Goal: Information Seeking & Learning: Learn about a topic

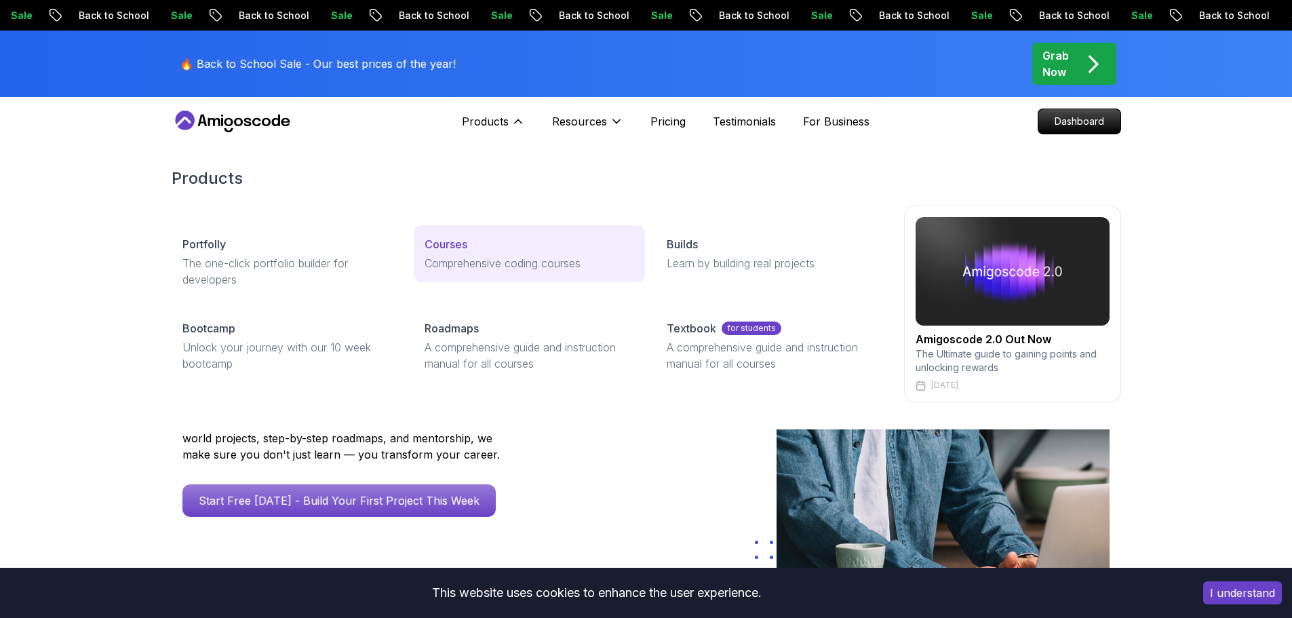
click at [461, 246] on p "Courses" at bounding box center [446, 244] width 43 height 16
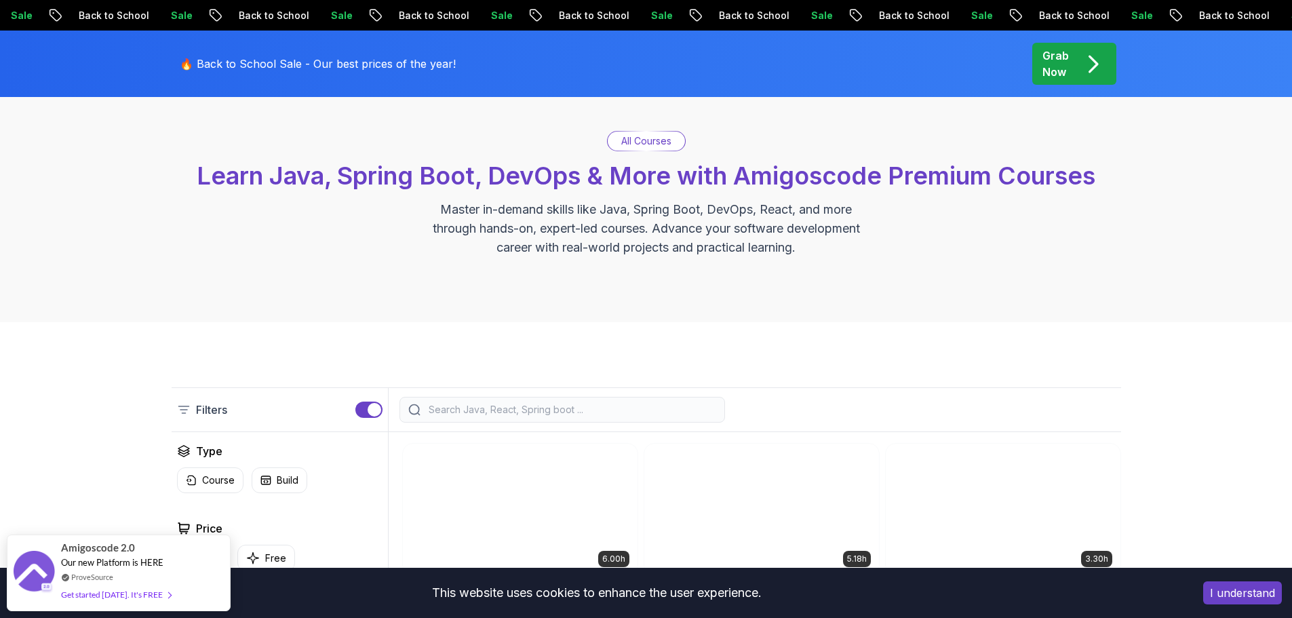
scroll to position [339, 0]
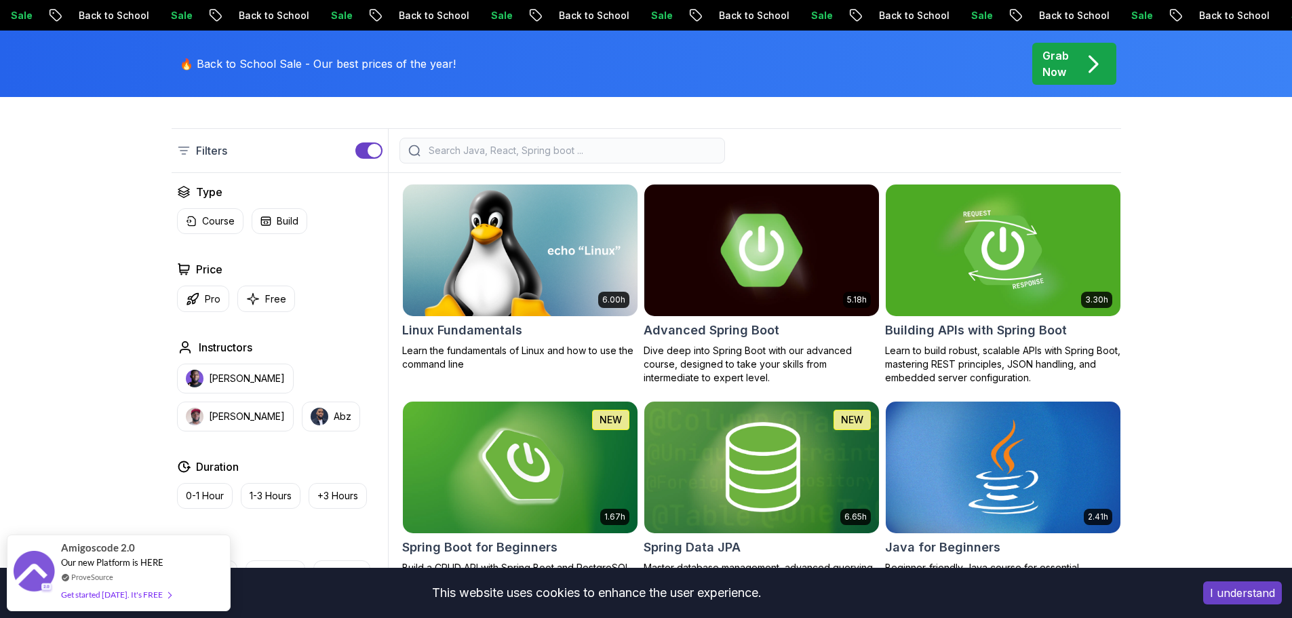
click at [766, 271] on img at bounding box center [761, 250] width 246 height 138
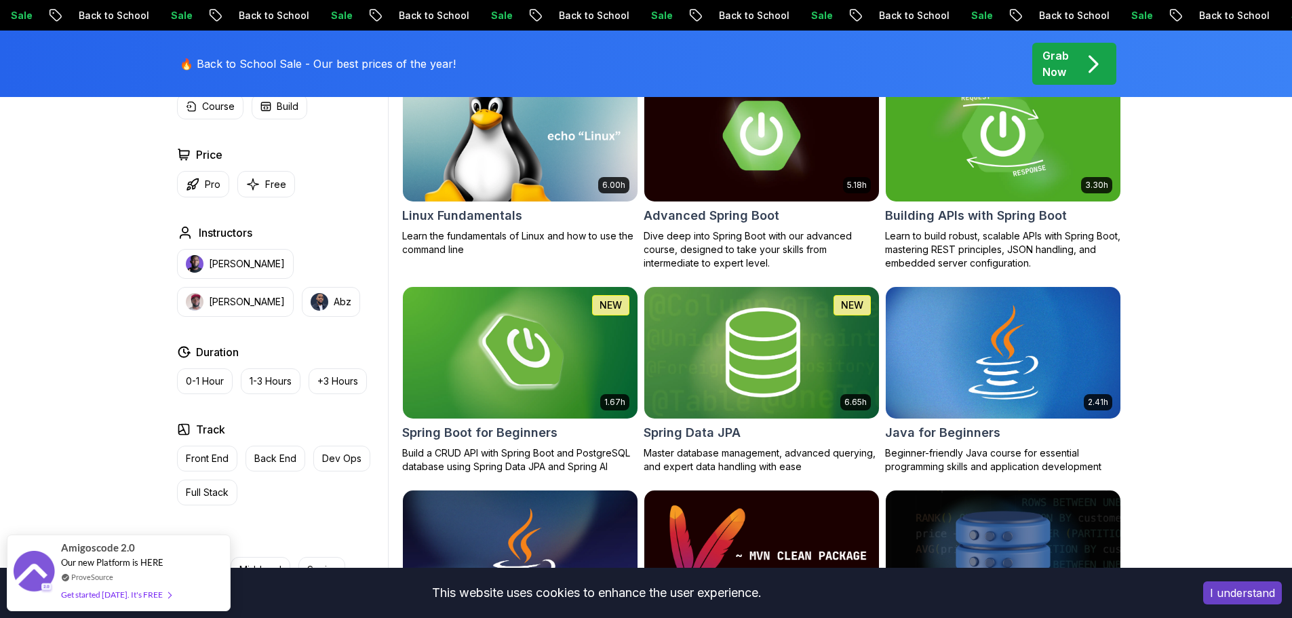
scroll to position [543, 0]
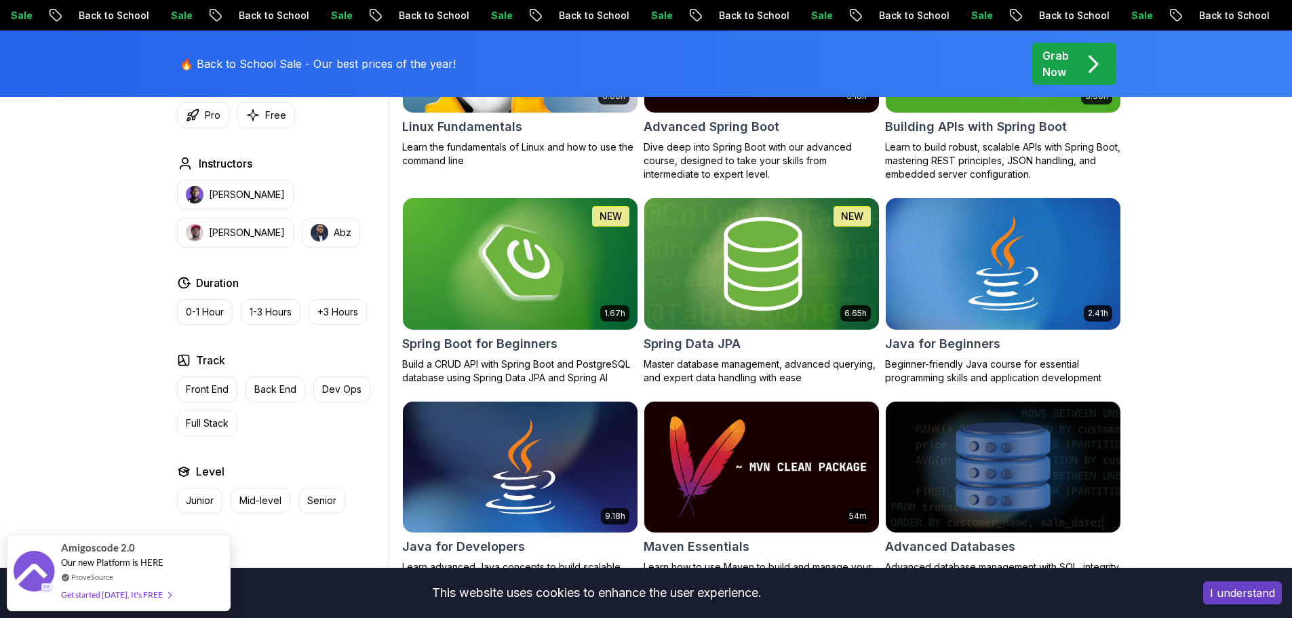
click at [789, 287] on img at bounding box center [761, 264] width 246 height 138
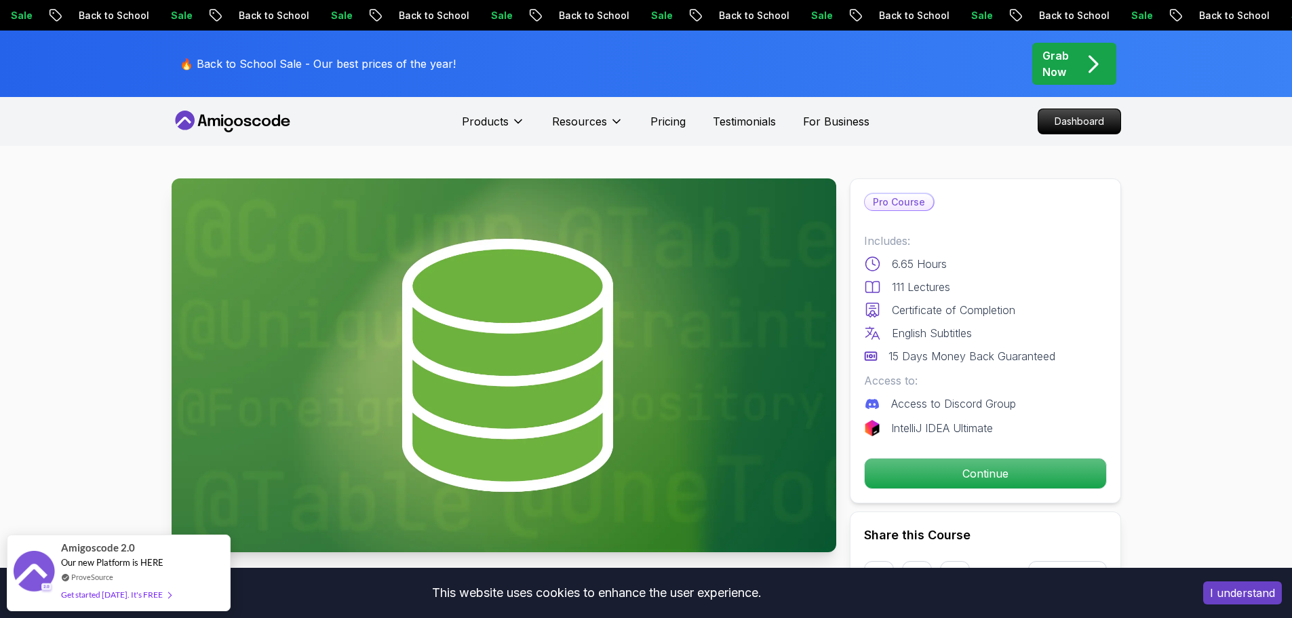
click at [994, 456] on div "Pro Course Includes: 6.65 Hours 111 Lectures Certificate of Completion English …" at bounding box center [985, 340] width 271 height 325
click at [1009, 469] on p "Continue" at bounding box center [984, 473] width 229 height 28
